Goal: Task Accomplishment & Management: Manage account settings

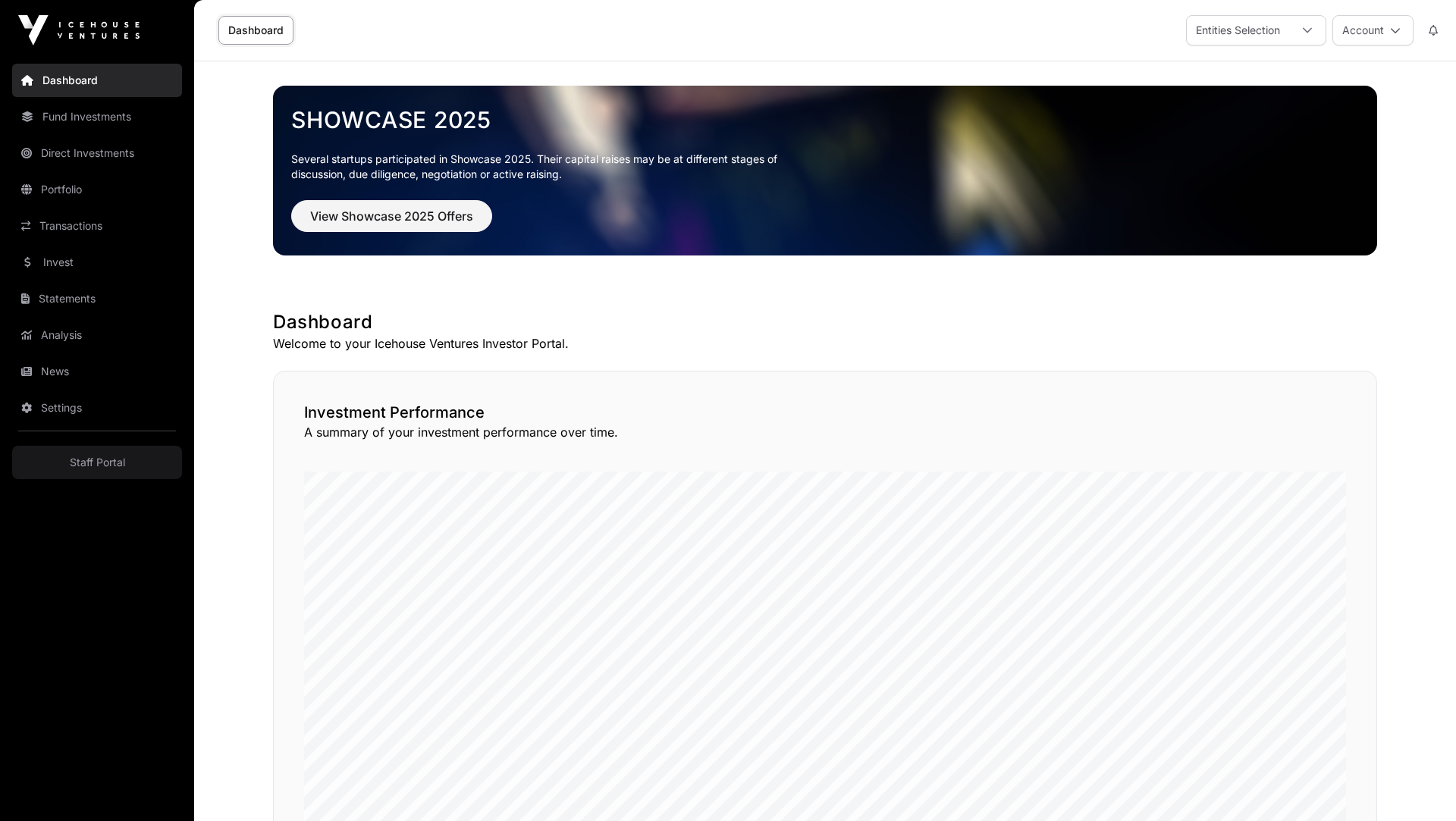
click at [103, 401] on link "Settings" at bounding box center [96, 408] width 170 height 33
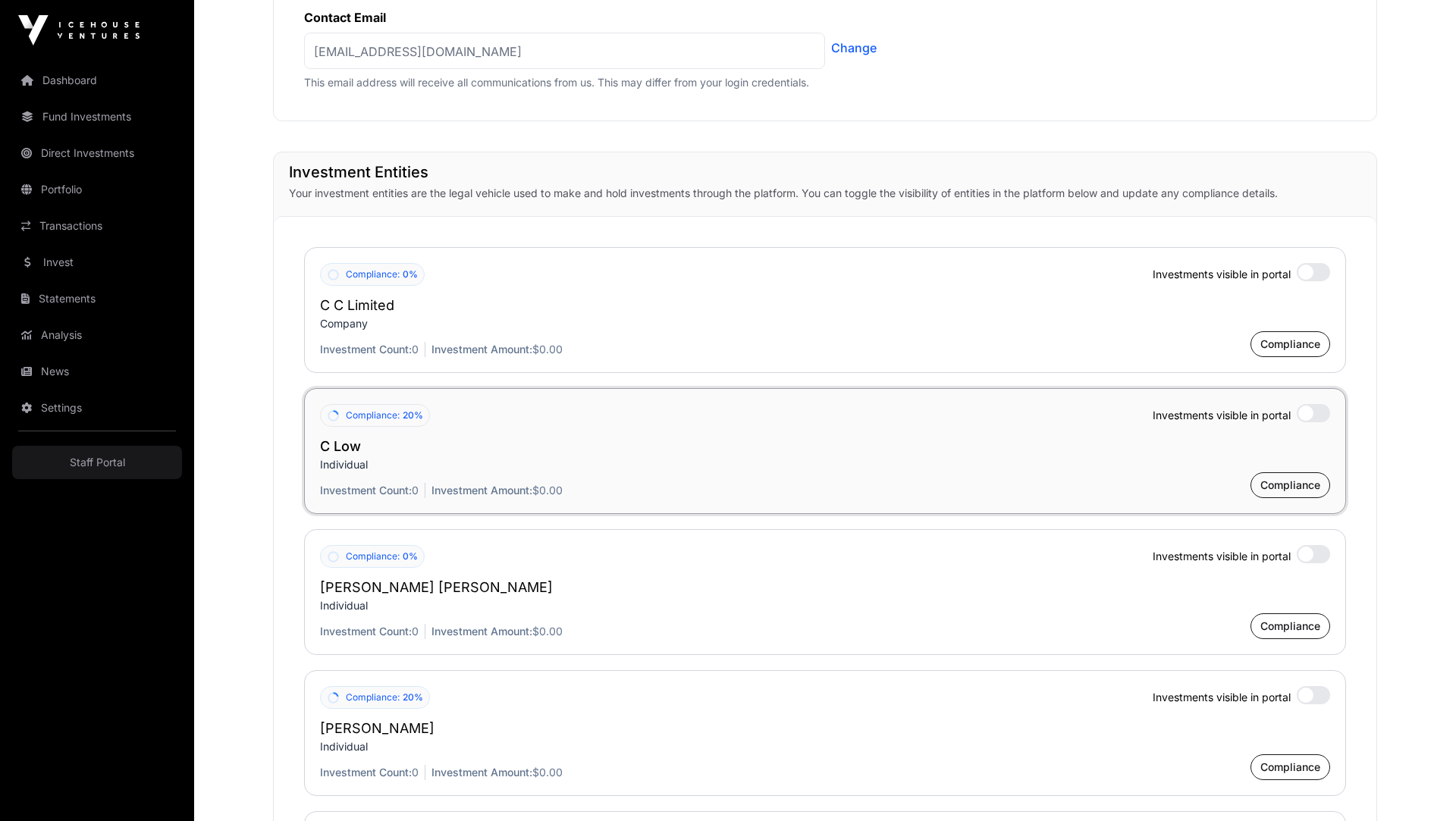
scroll to position [895, 0]
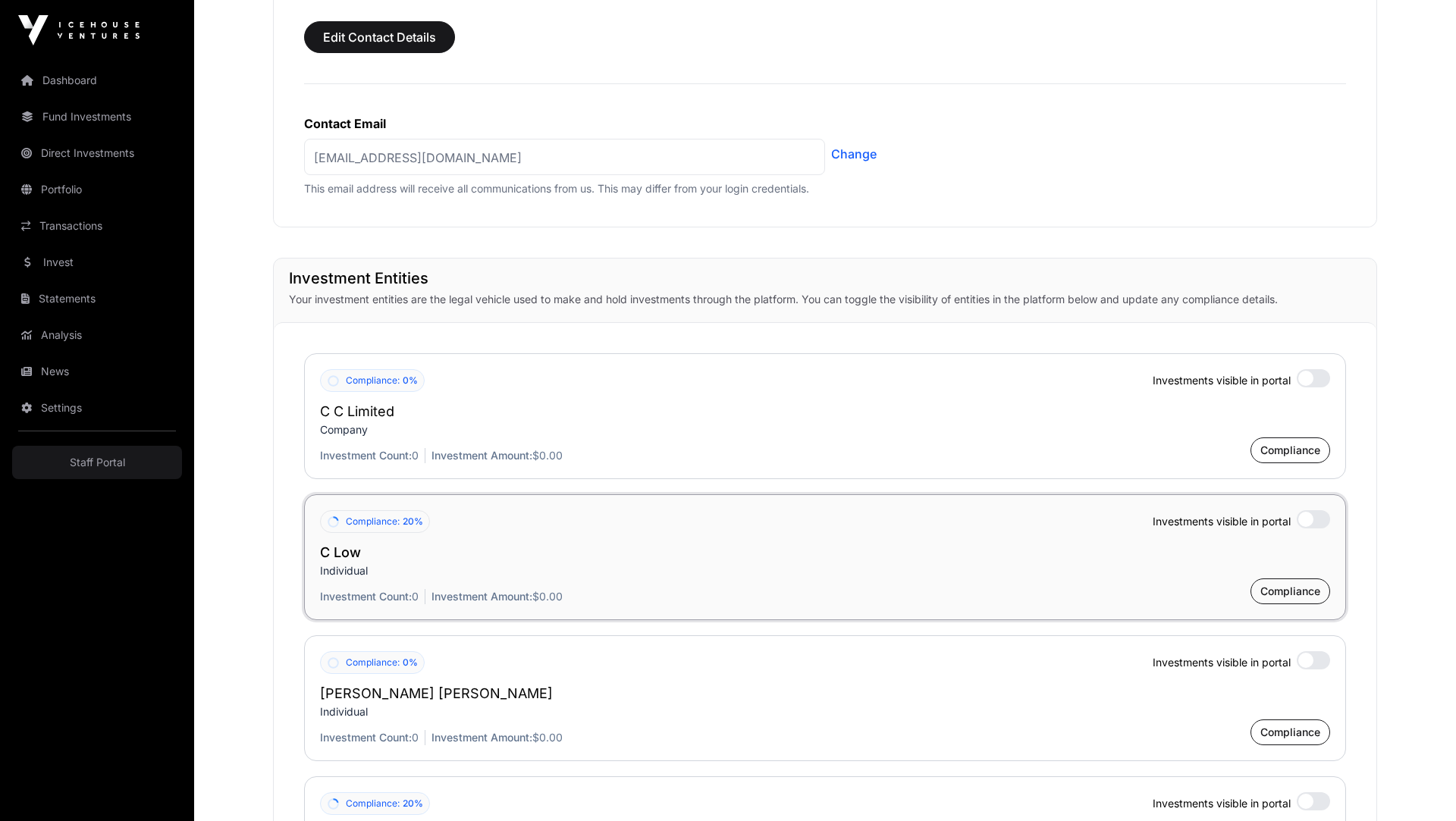
click at [447, 513] on div "Compliance: 20% Investments visible in portal" at bounding box center [824, 521] width 1010 height 23
click at [1264, 585] on span "Compliance" at bounding box center [1290, 591] width 60 height 15
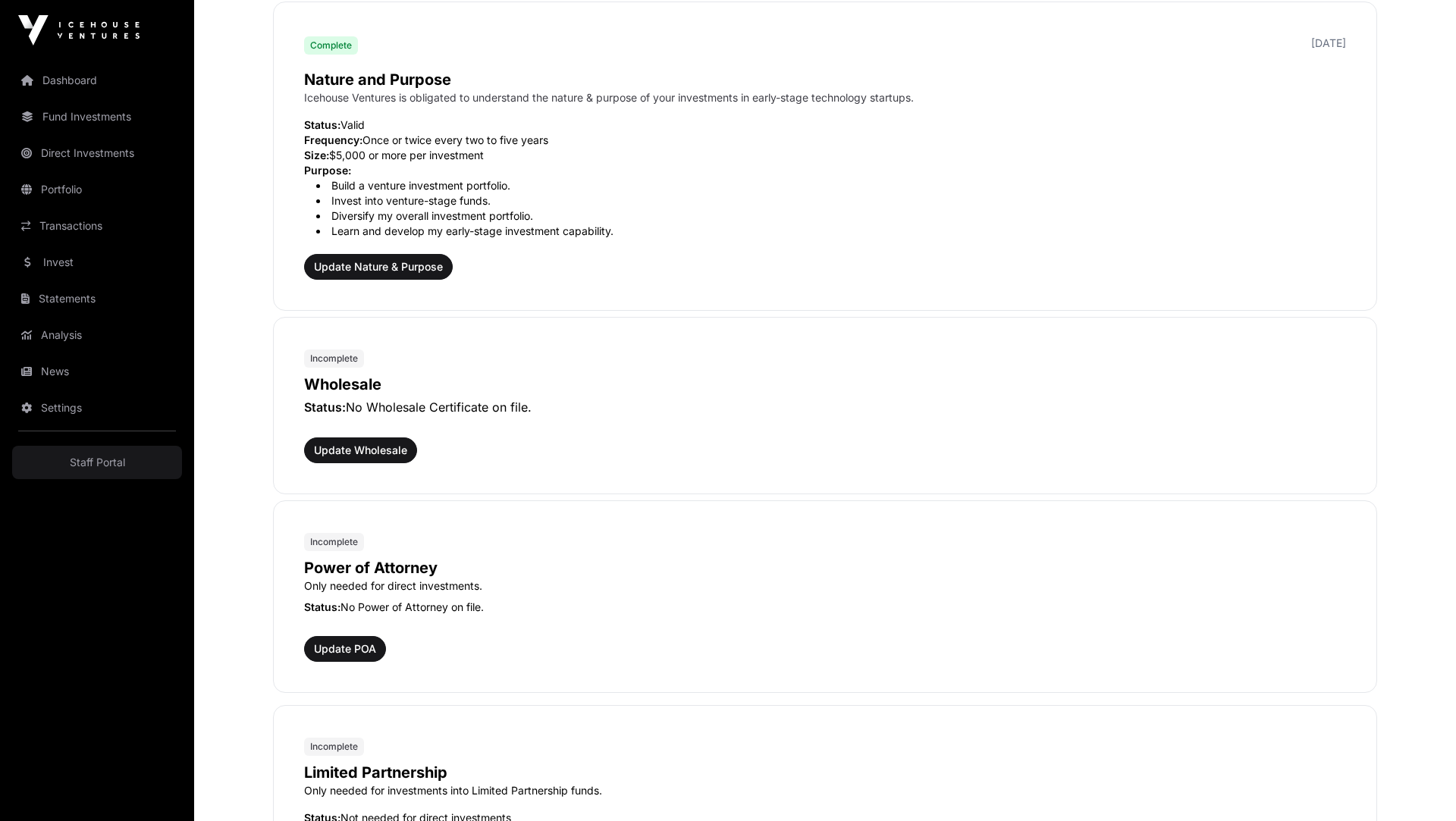
scroll to position [459, 0]
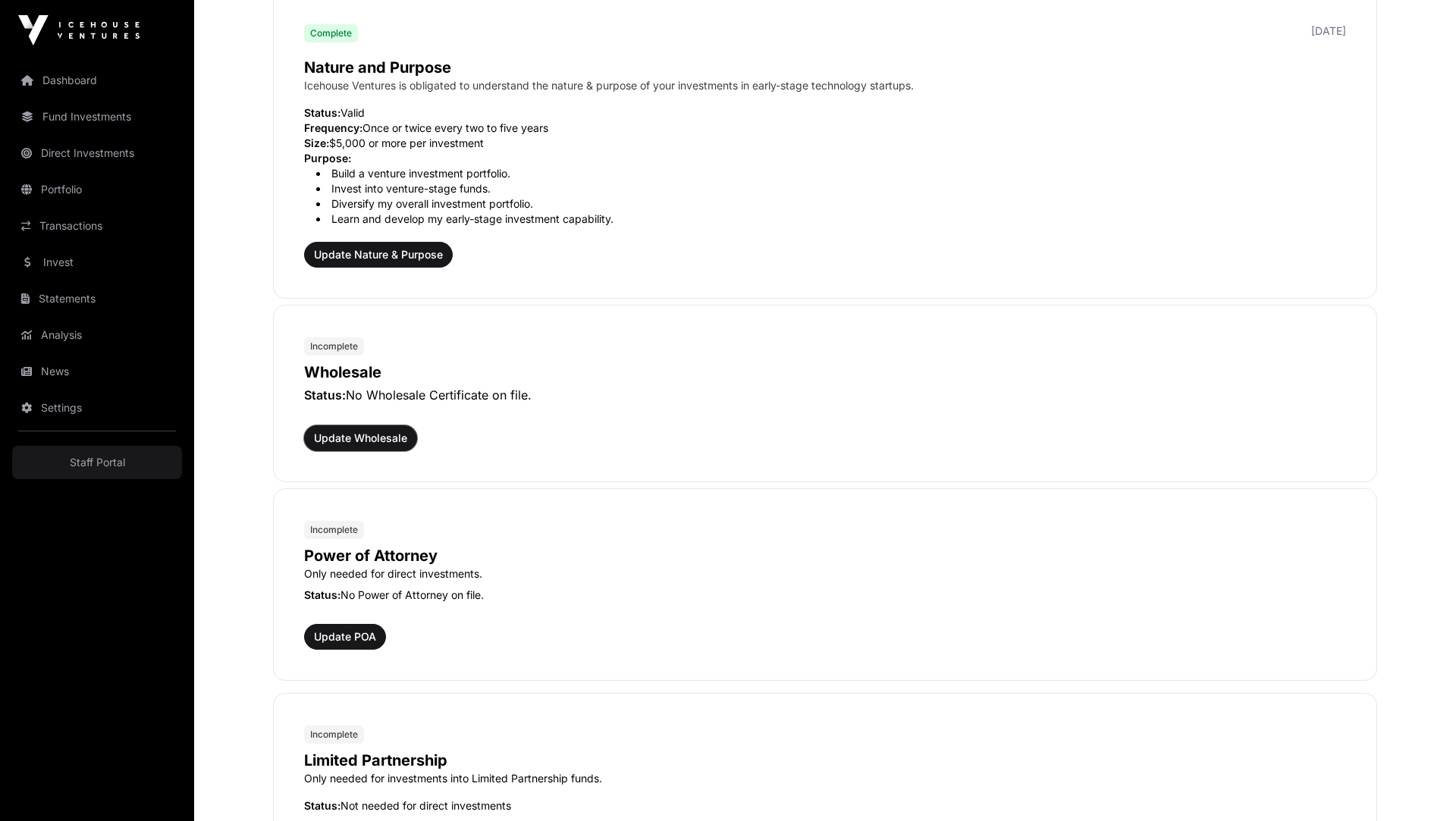
click at [377, 435] on span "Update Wholesale" at bounding box center [360, 438] width 94 height 15
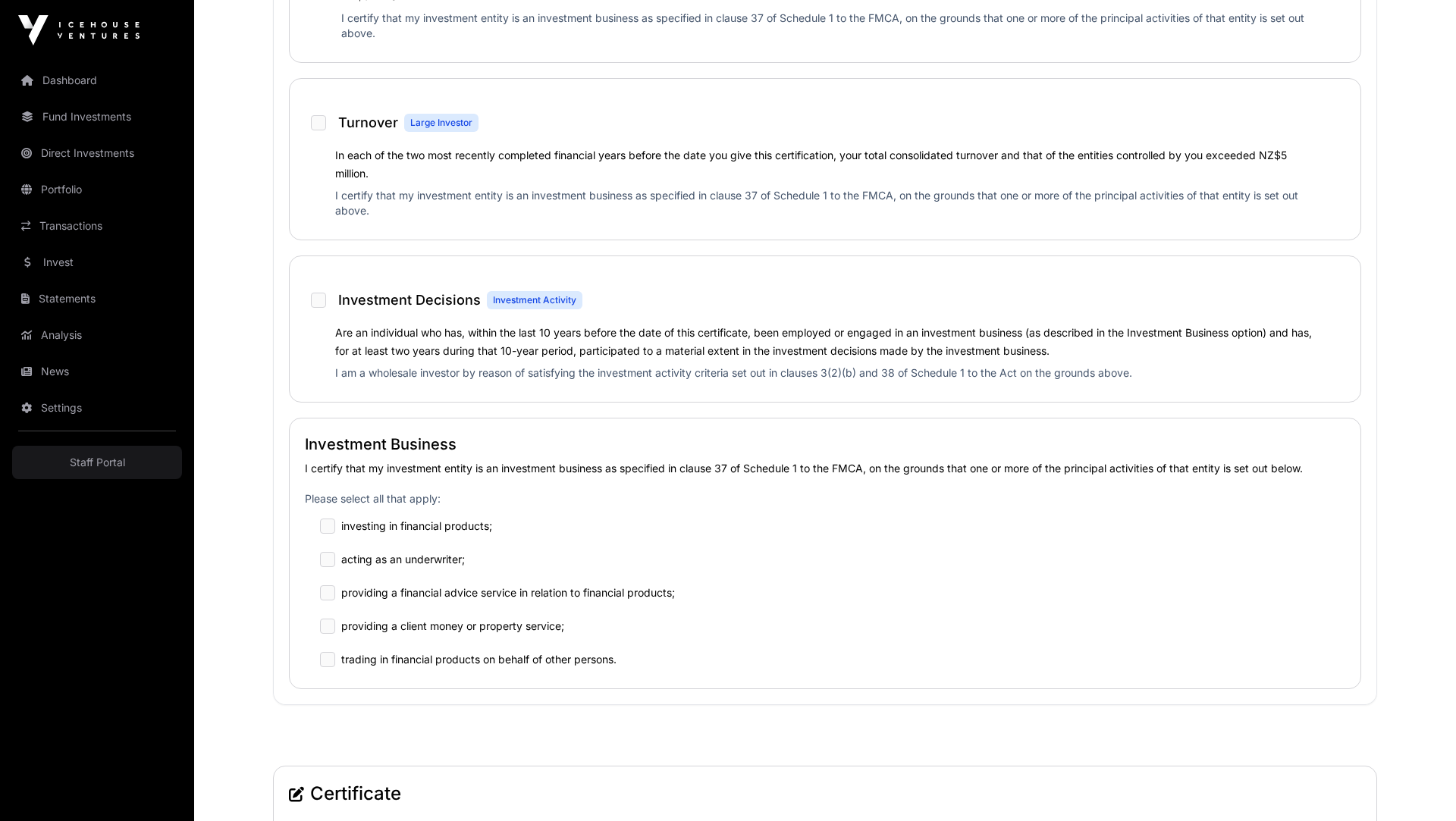
scroll to position [858, 0]
